Goal: Task Accomplishment & Management: Manage account settings

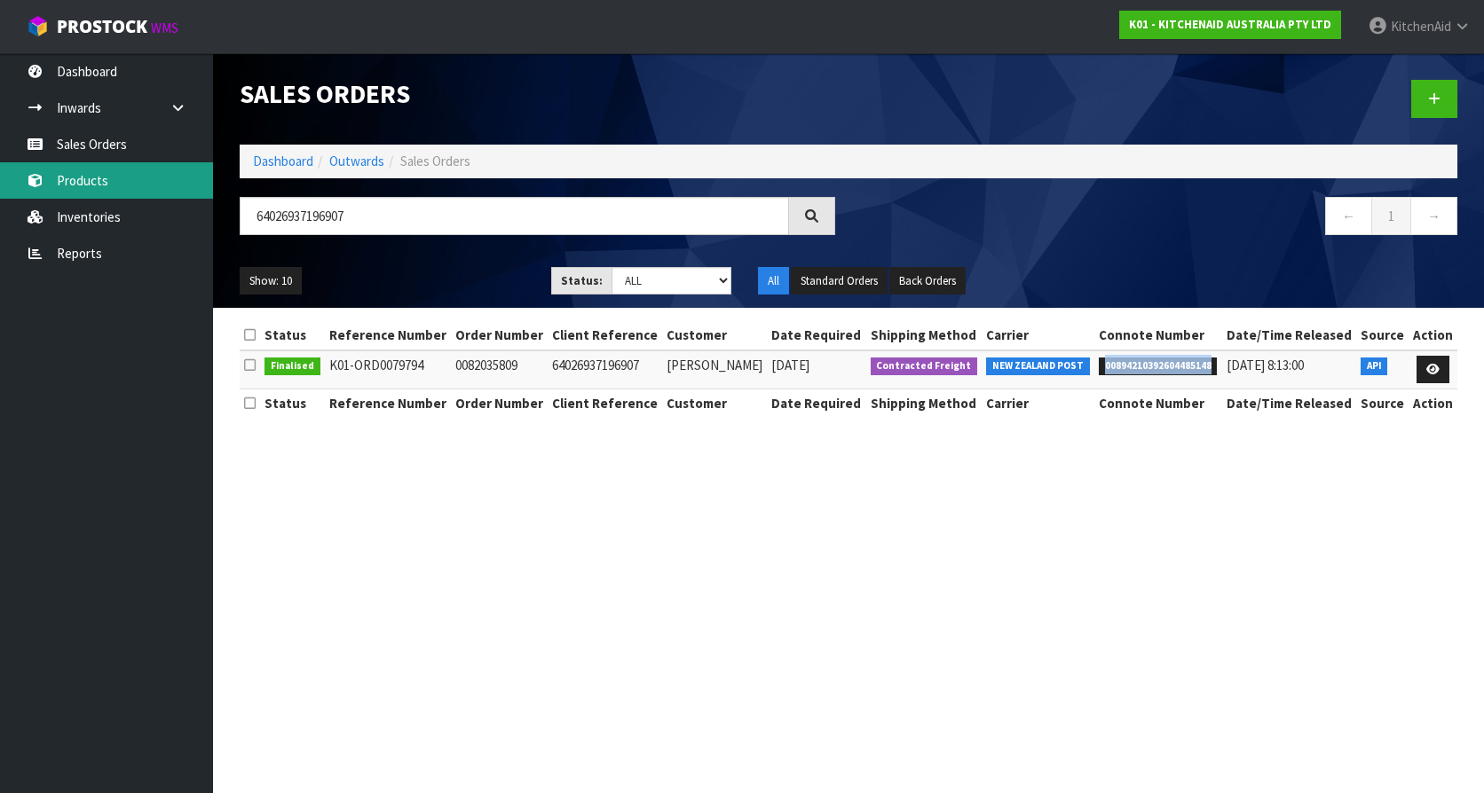
click at [72, 163] on link "Products" at bounding box center [106, 180] width 213 height 36
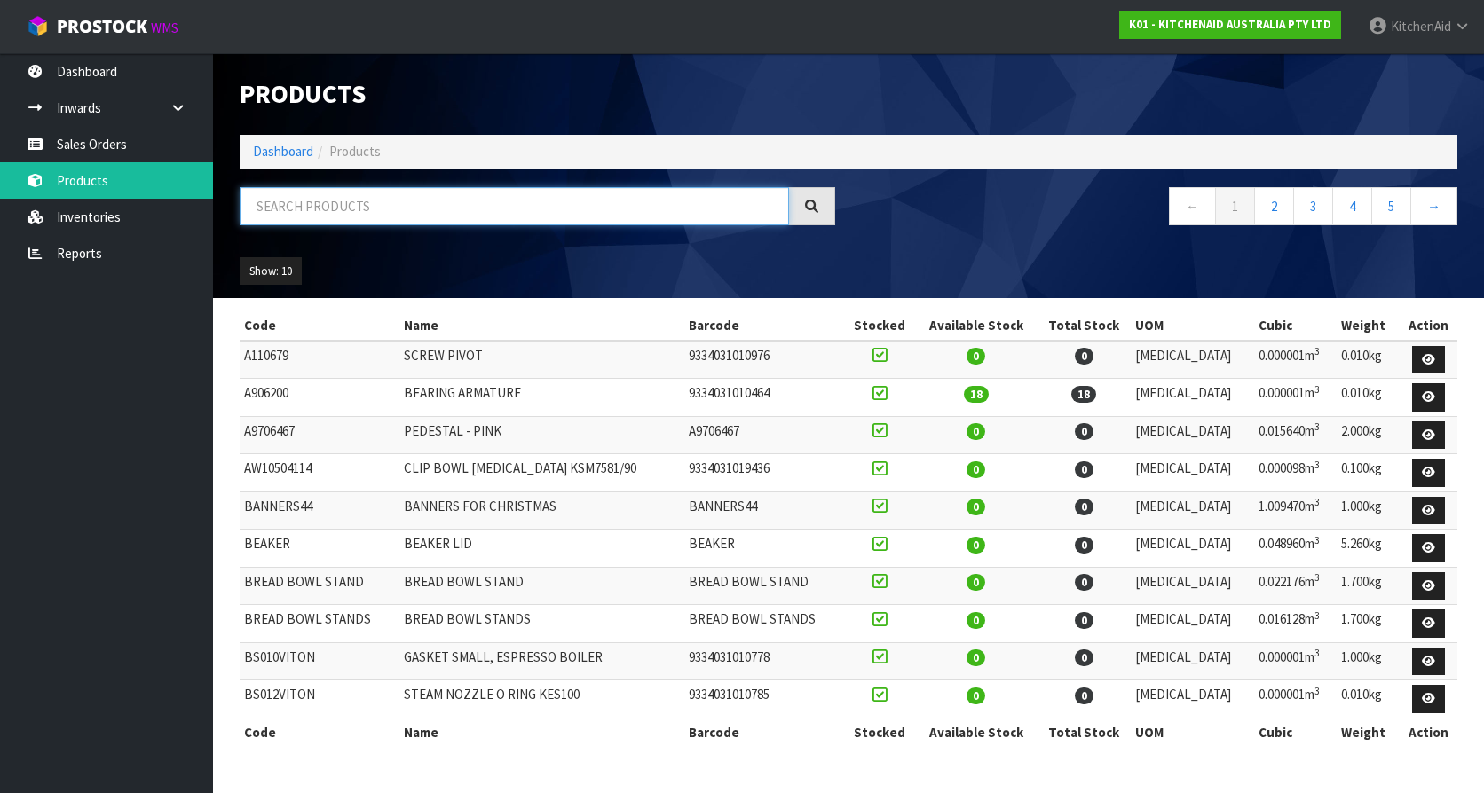
click at [397, 216] on input "text" at bounding box center [514, 206] width 549 height 38
paste input "WPW10600940"
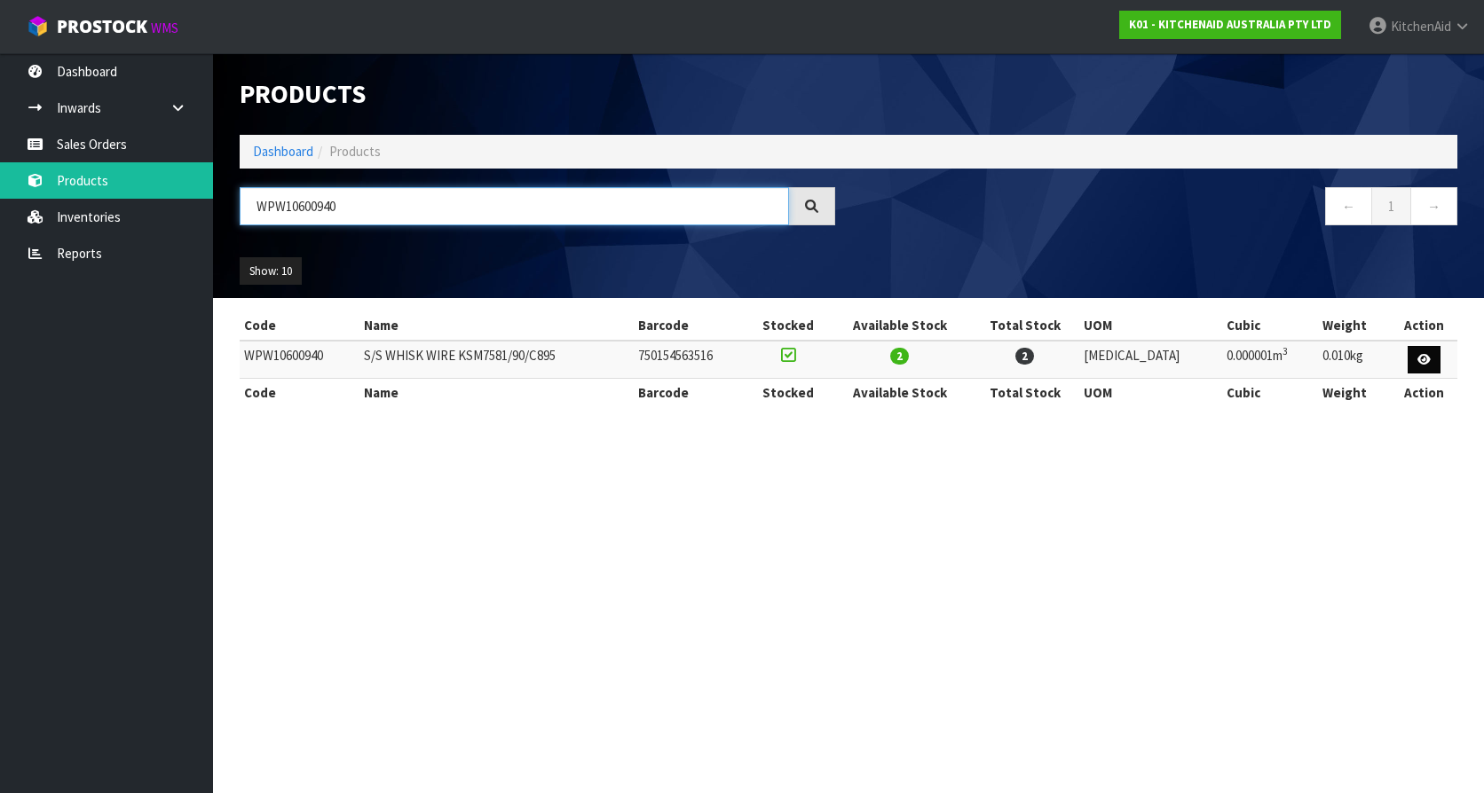
type input "WPW10600940"
click at [1410, 357] on link at bounding box center [1423, 360] width 33 height 28
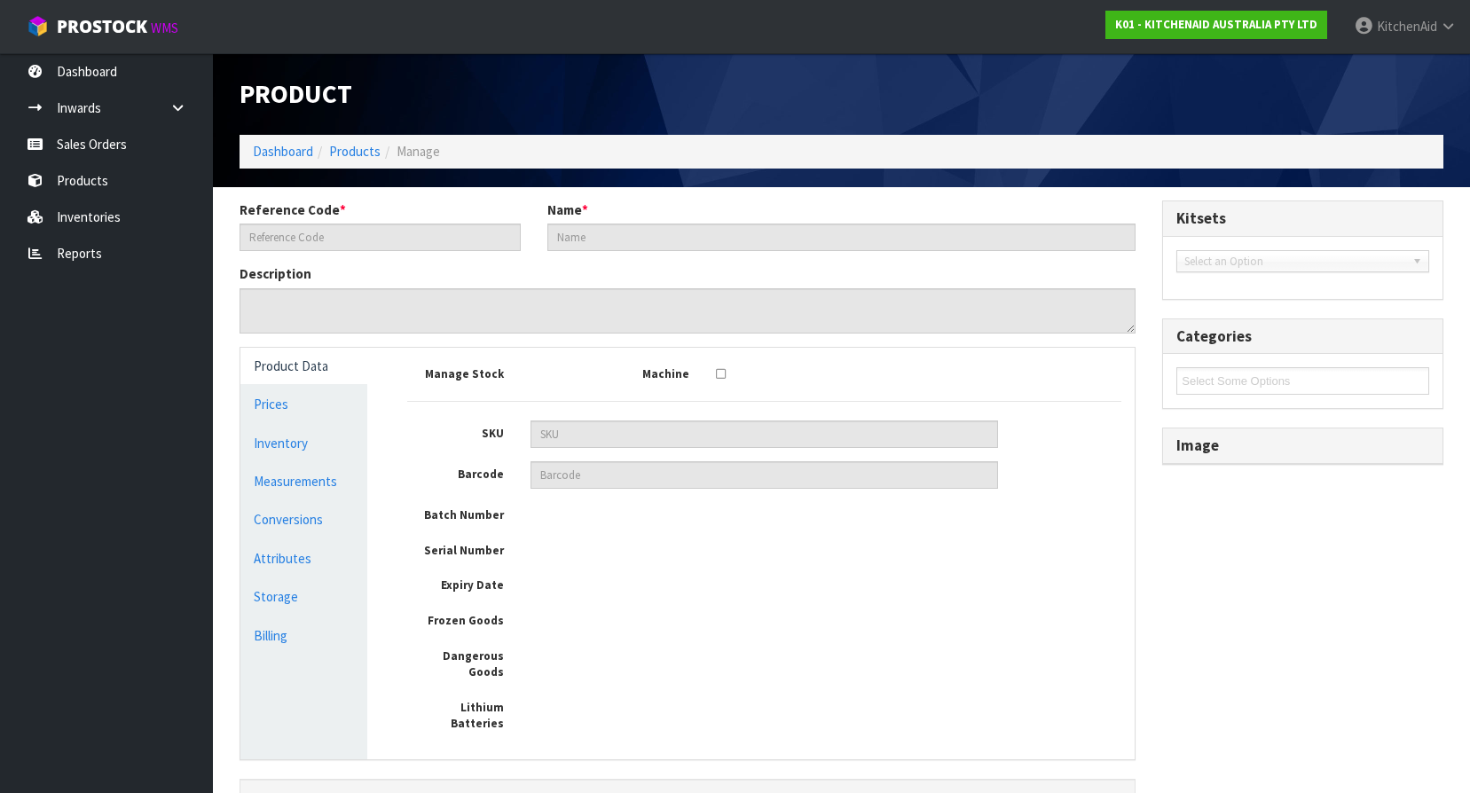
type input "WPW10600940"
type input "S/S WHISK WIRE KSM7581/90/C895"
type input "750154563516"
